Goal: Information Seeking & Learning: Learn about a topic

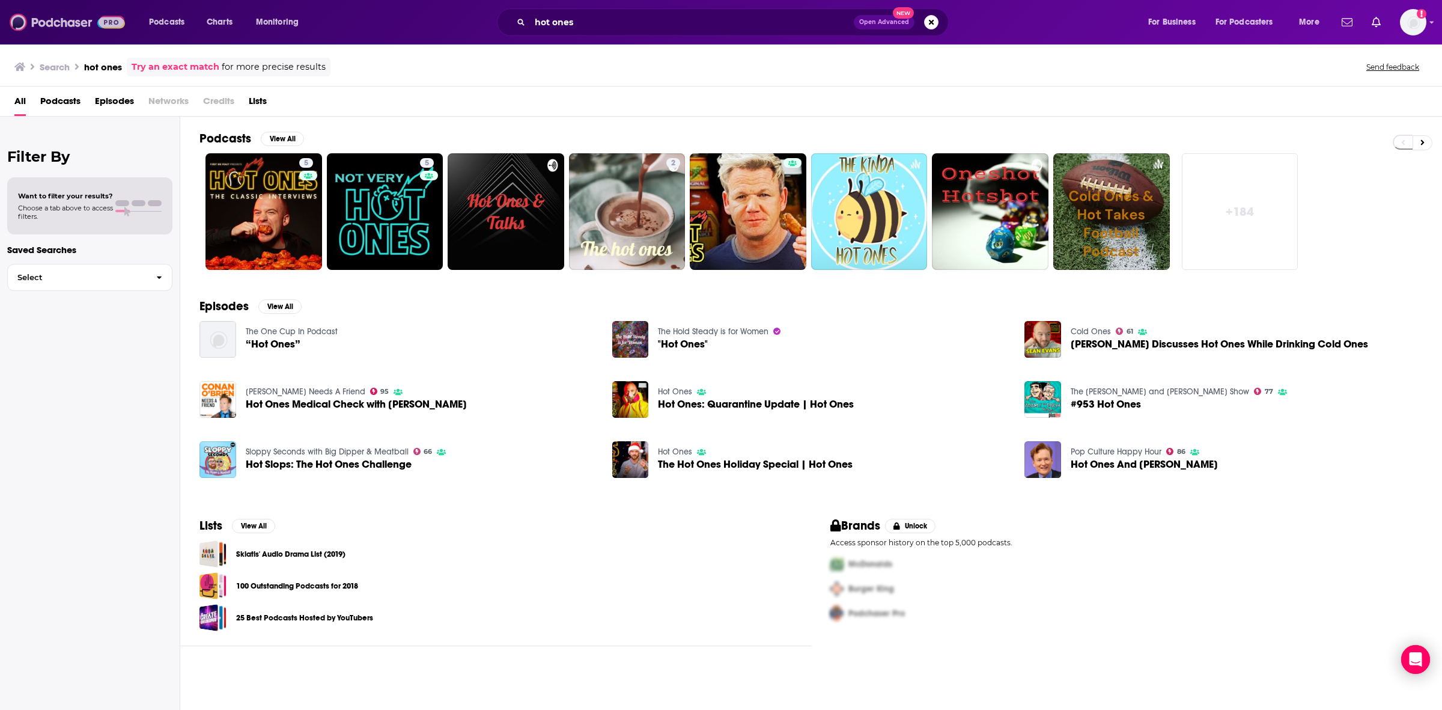
click at [13, 27] on img at bounding box center [67, 22] width 115 height 23
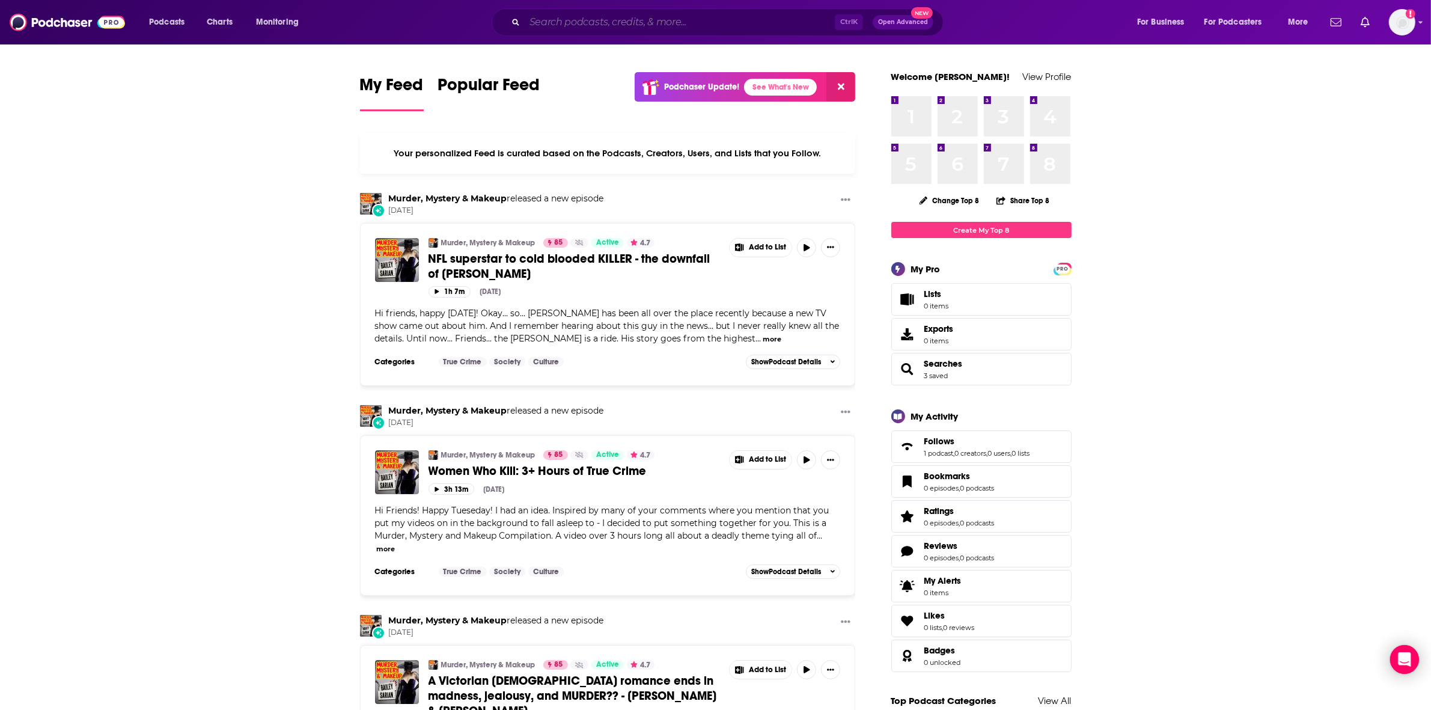
click at [576, 25] on input "Search podcasts, credits, & more..." at bounding box center [680, 22] width 310 height 19
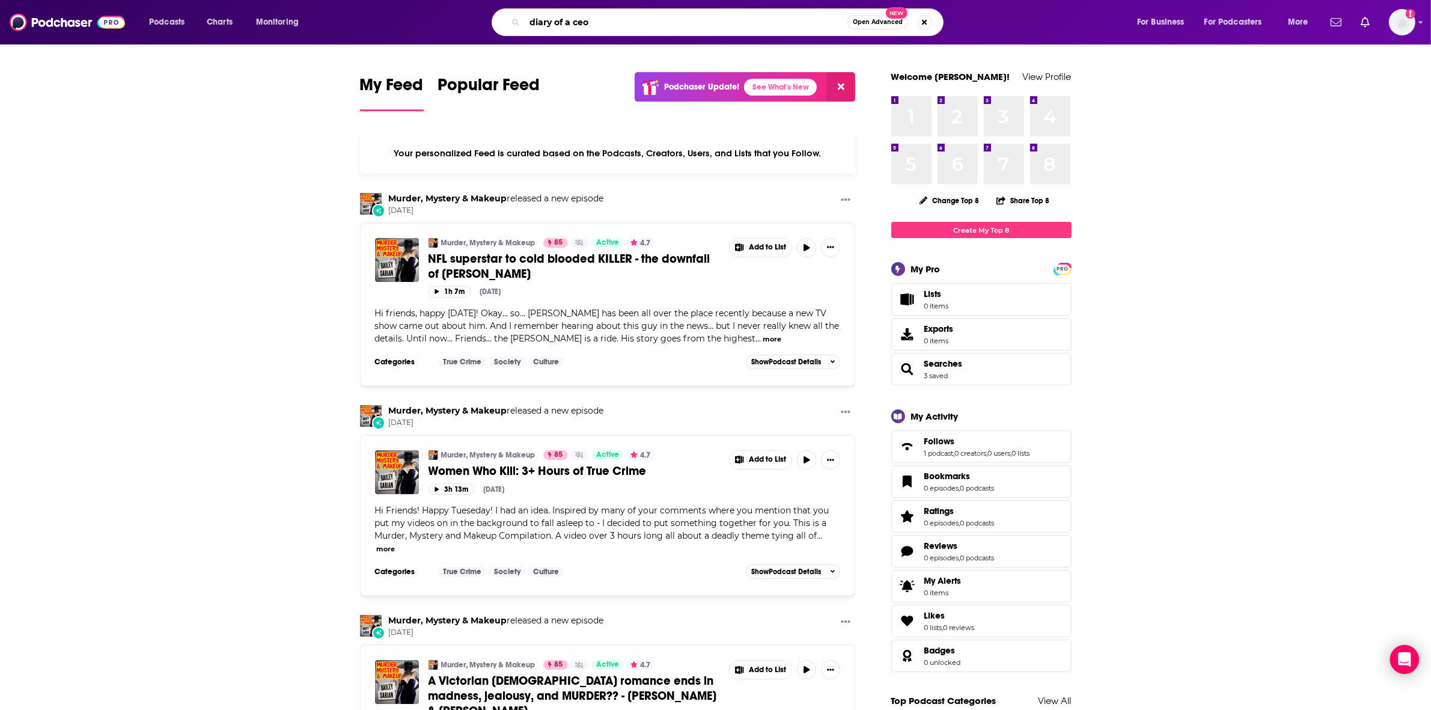
type input "diary of a ceo"
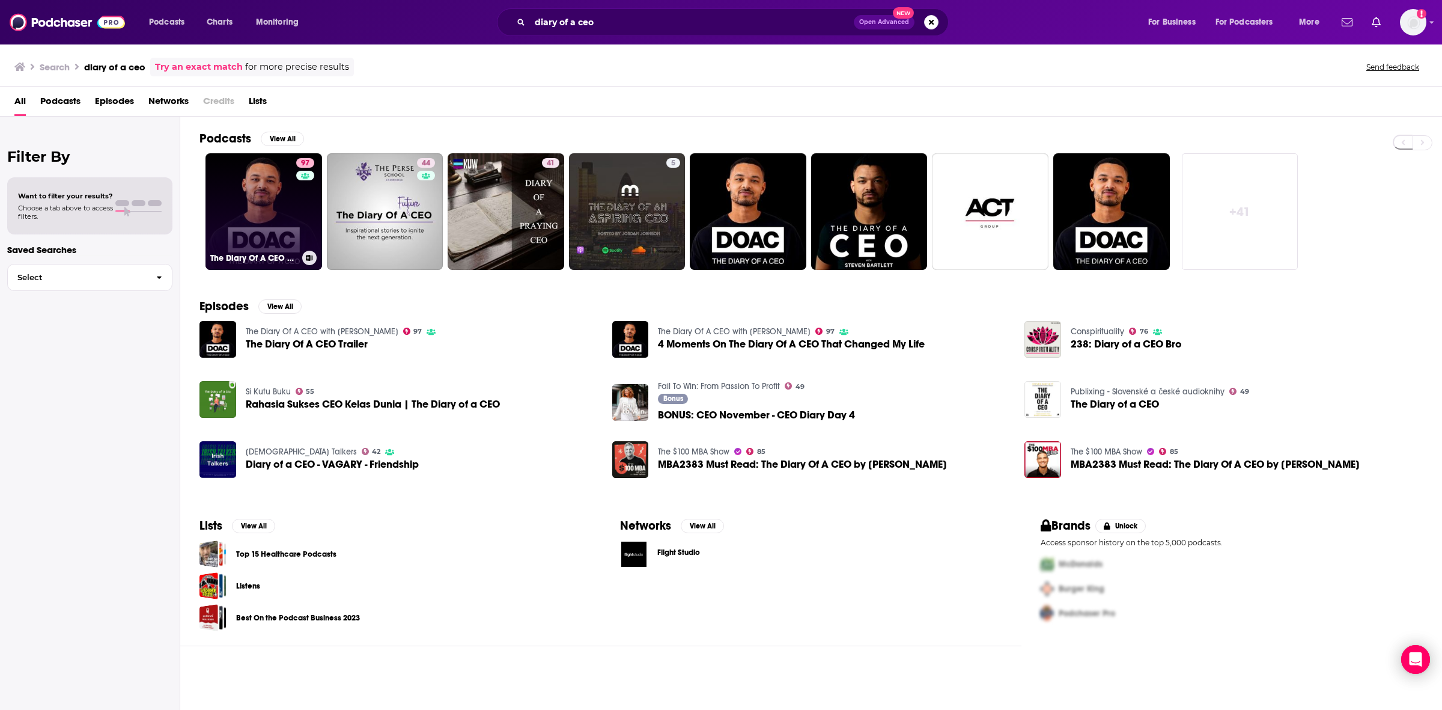
click at [261, 245] on link "97 The Diary Of A CEO with [PERSON_NAME]" at bounding box center [264, 211] width 117 height 117
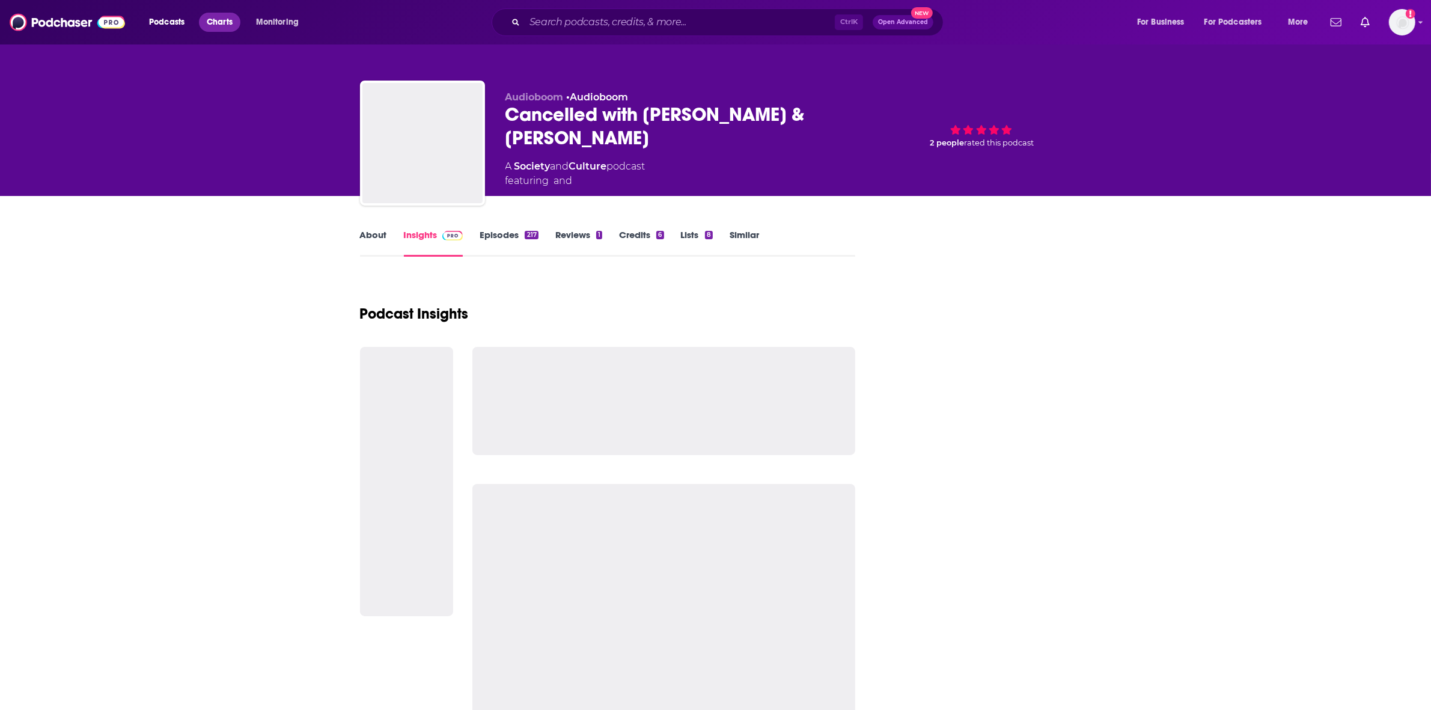
click at [224, 19] on span "Charts" at bounding box center [220, 22] width 26 height 17
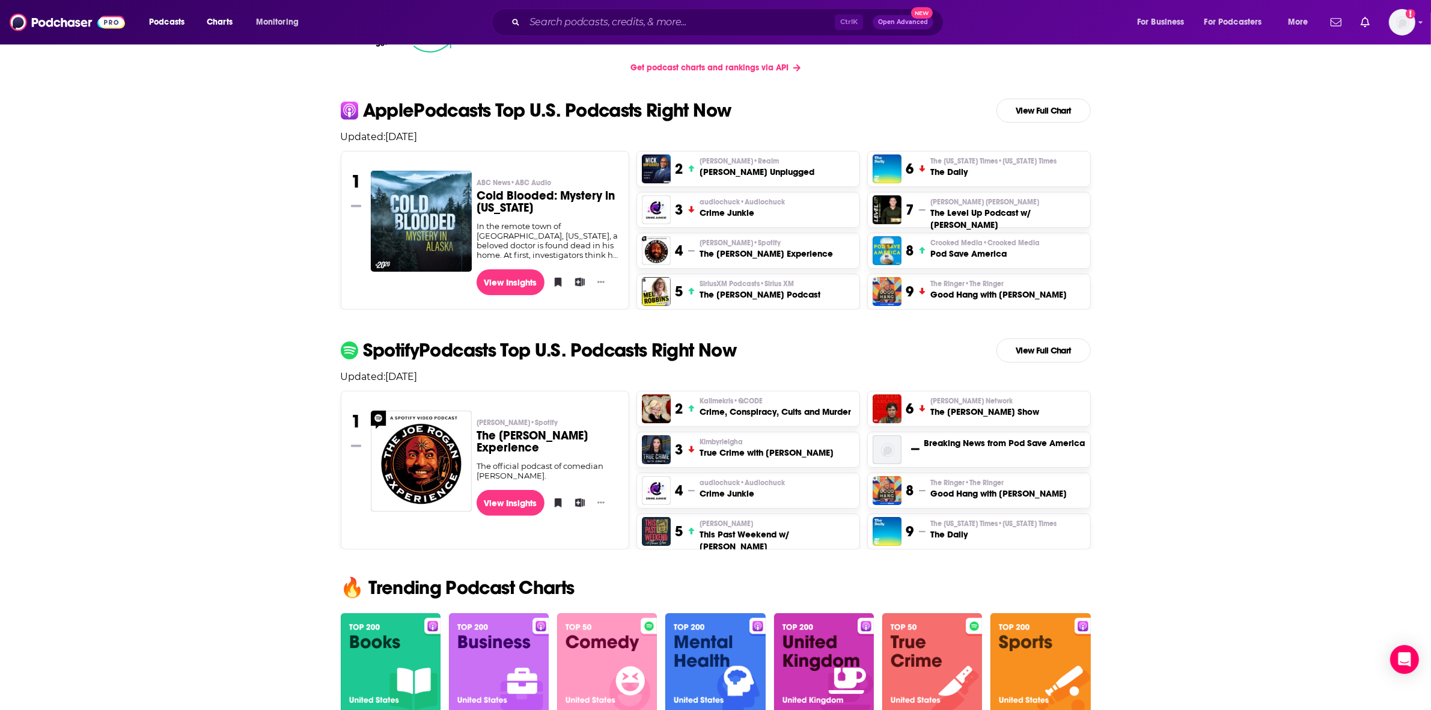
scroll to position [301, 0]
